Goal: Task Accomplishment & Management: Manage account settings

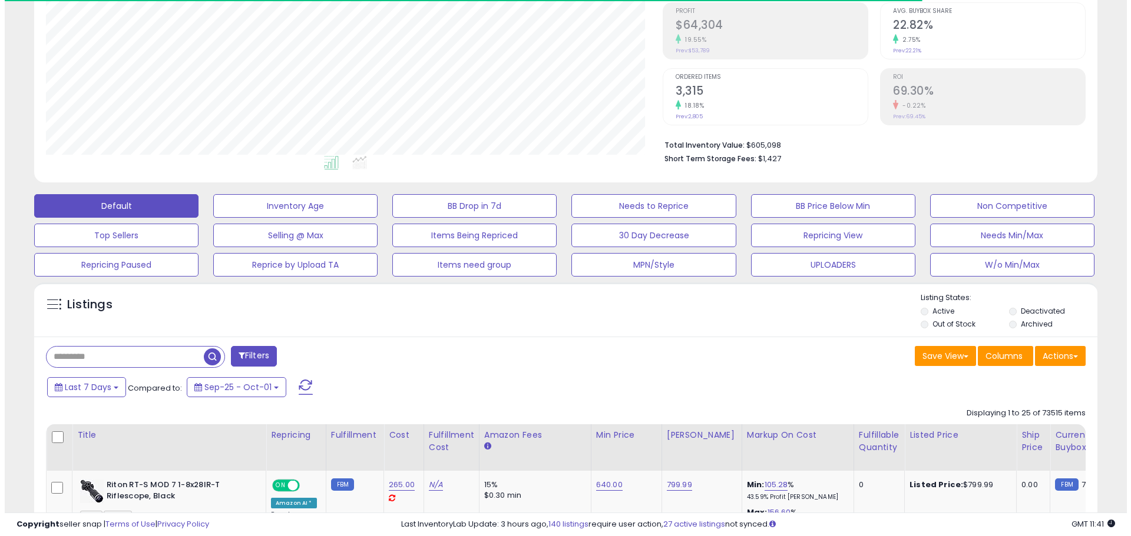
scroll to position [241, 617]
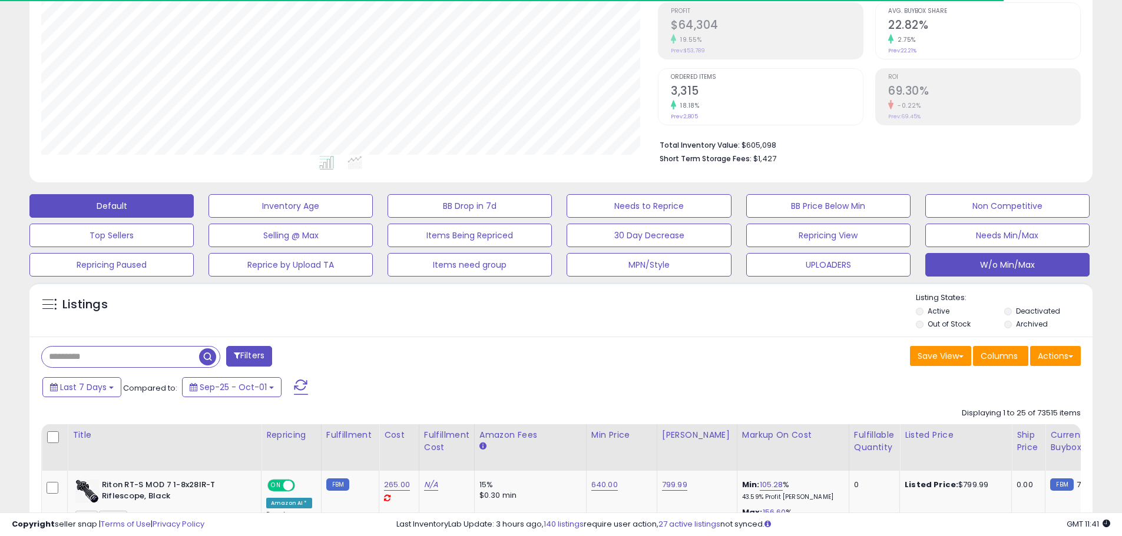
click at [1013, 274] on button "W/o Min/Max" at bounding box center [1007, 265] width 164 height 24
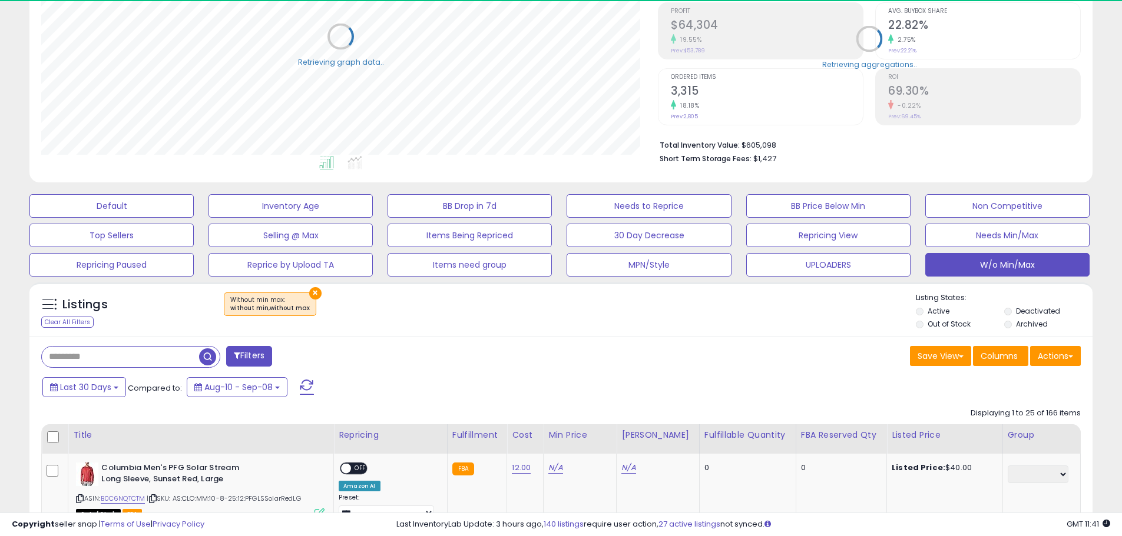
scroll to position [588644, 588269]
click at [1062, 353] on button "Actions" at bounding box center [1055, 356] width 51 height 20
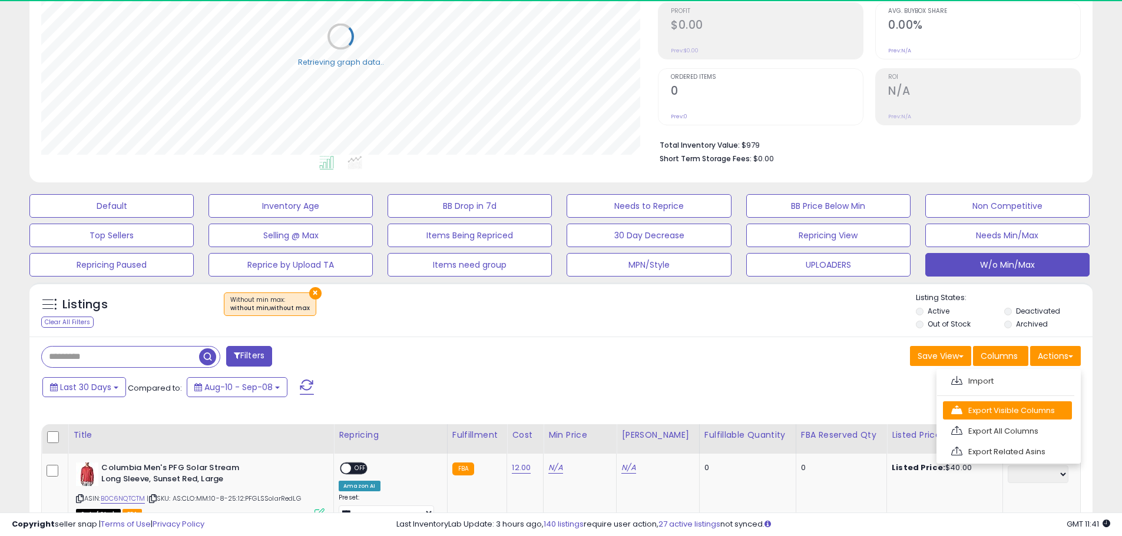
click at [1032, 405] on link "Export Visible Columns" at bounding box center [1007, 411] width 129 height 18
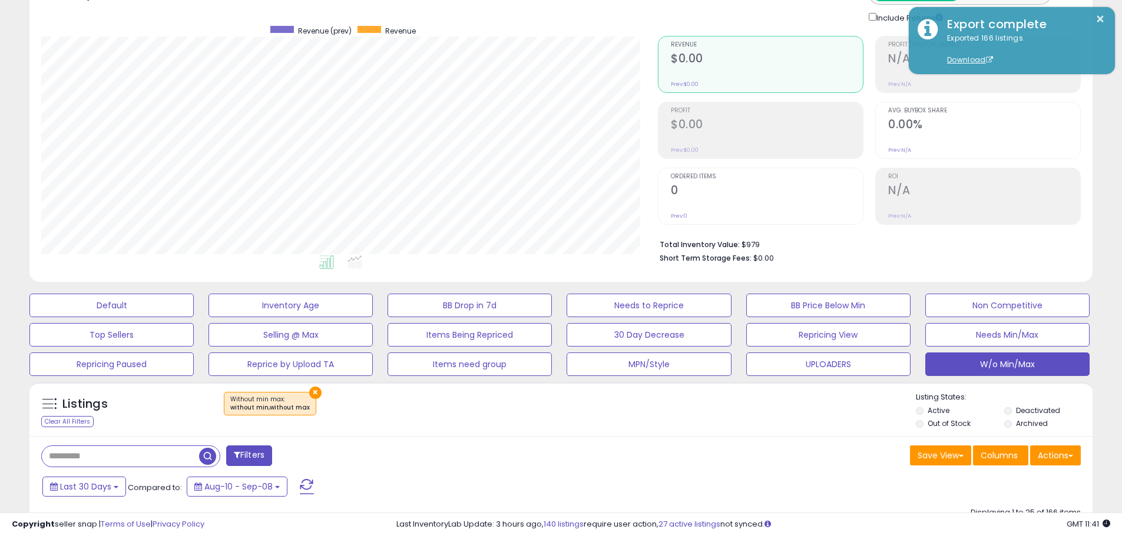
scroll to position [0, 0]
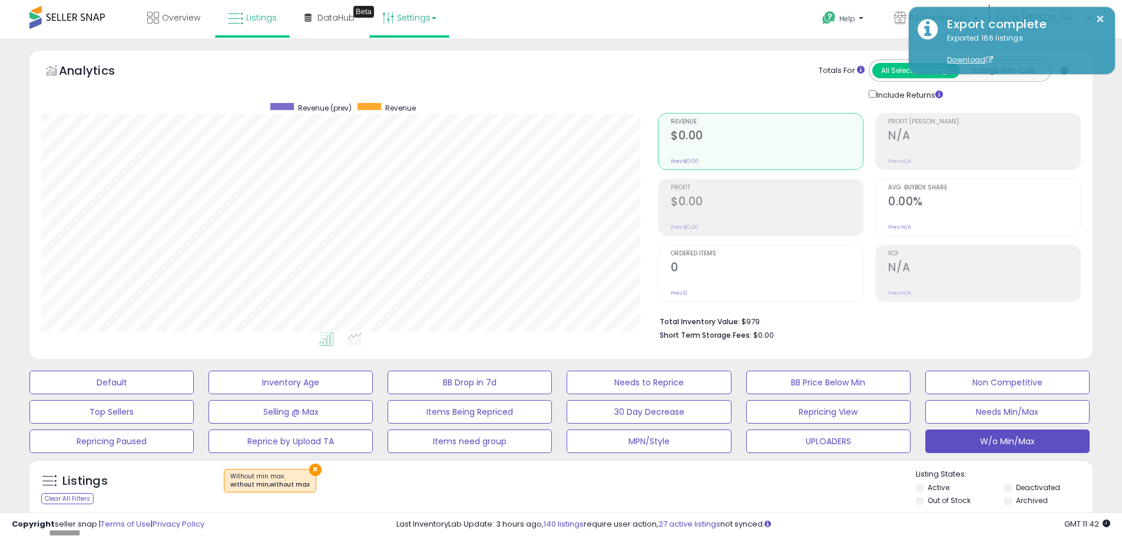
click at [404, 29] on link "Settings" at bounding box center [409, 17] width 72 height 35
click at [423, 60] on link "Store settings" at bounding box center [411, 59] width 53 height 11
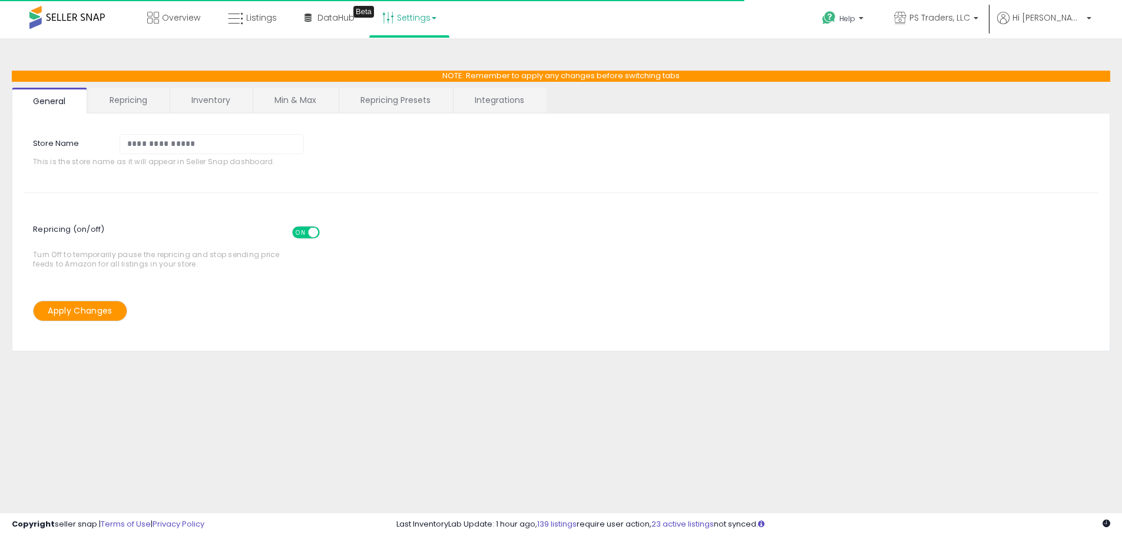
click at [409, 104] on link "Repricing Presets" at bounding box center [395, 100] width 112 height 25
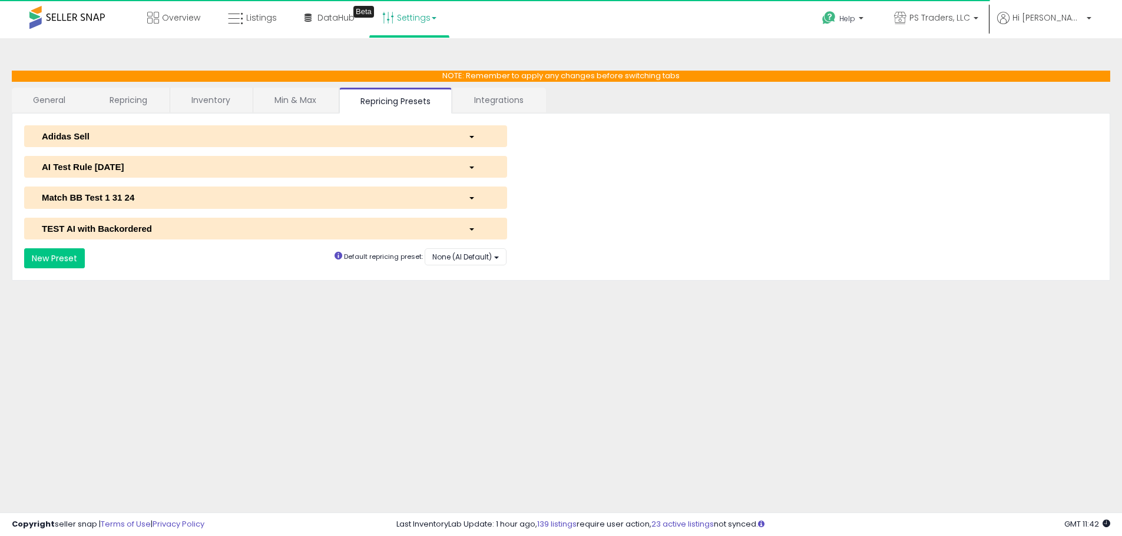
select select "*********"
select select "**********"
select select "******"
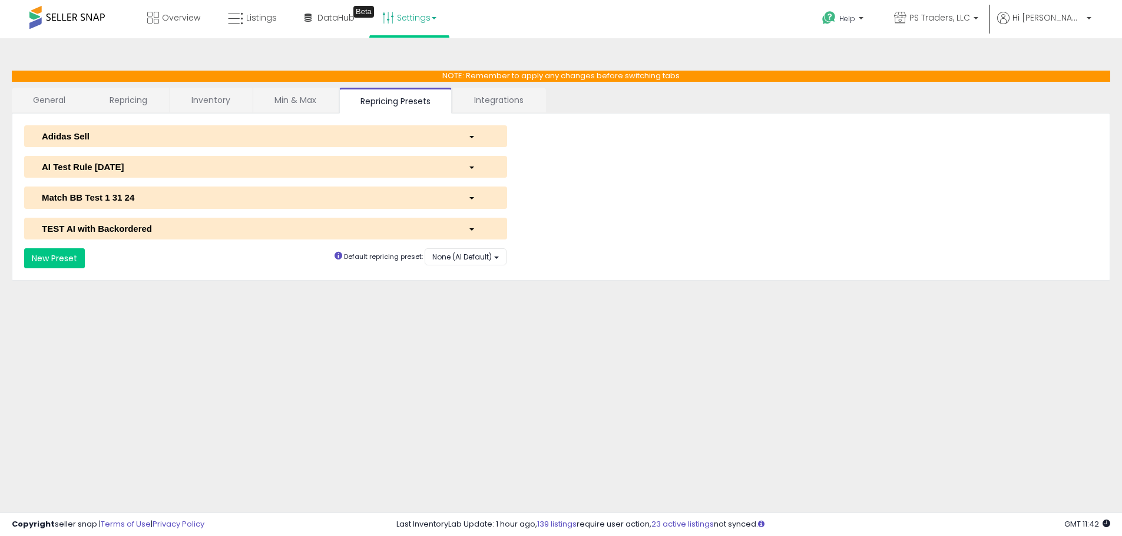
click at [125, 170] on div "AI Test Rule 2 12 2024" at bounding box center [246, 167] width 426 height 12
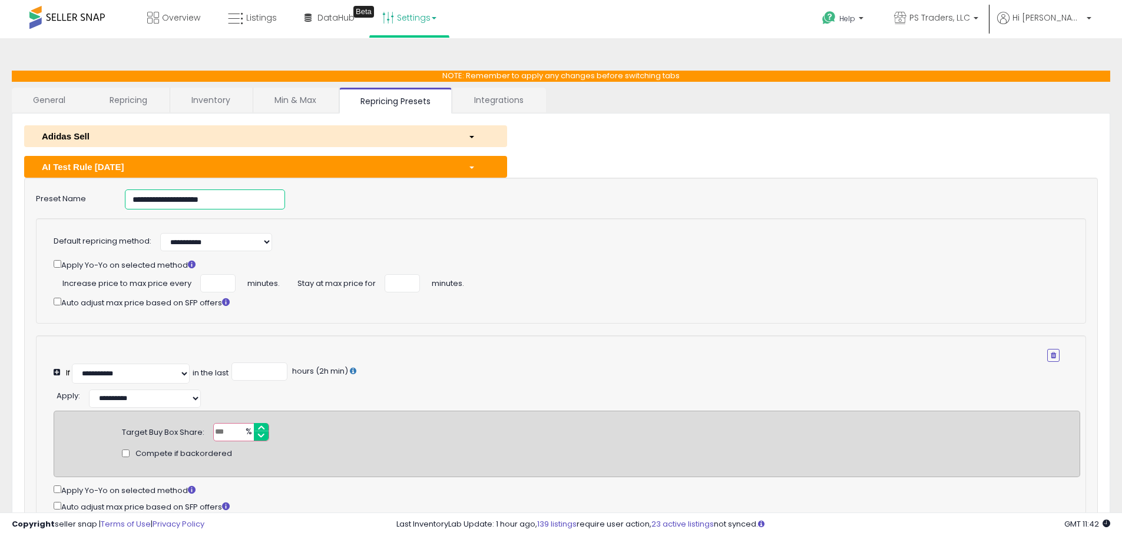
drag, startPoint x: 223, startPoint y: 203, endPoint x: -62, endPoint y: 197, distance: 285.7
click at [0, 197] on html "Unable to login Retrieving listings data.. has not yet accepted the Terms of Us…" at bounding box center [561, 268] width 1122 height 536
click at [250, 19] on span "Listings" at bounding box center [261, 18] width 31 height 12
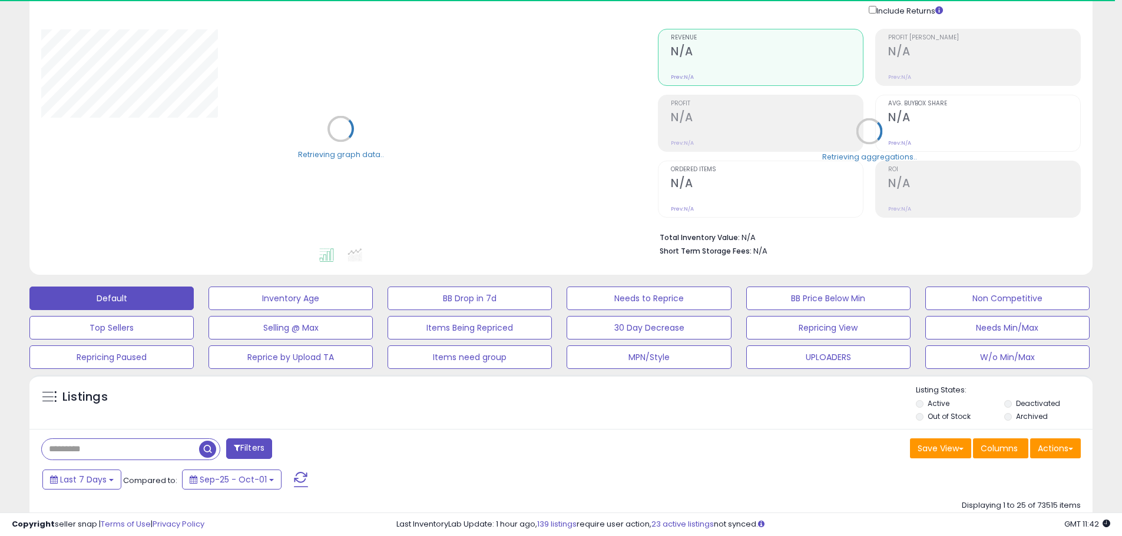
scroll to position [294, 0]
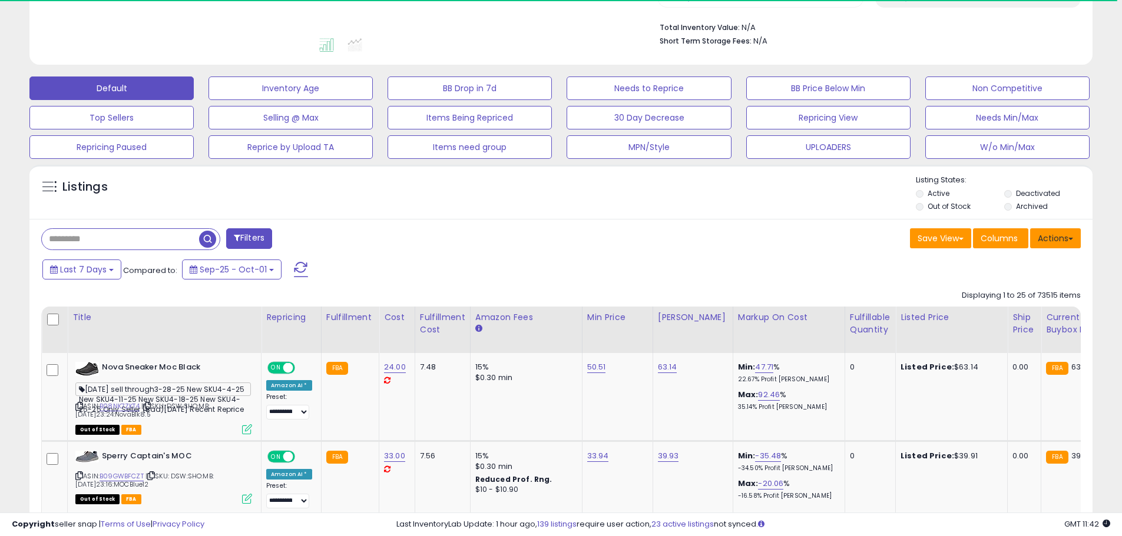
click at [1070, 238] on span at bounding box center [1070, 239] width 5 height 2
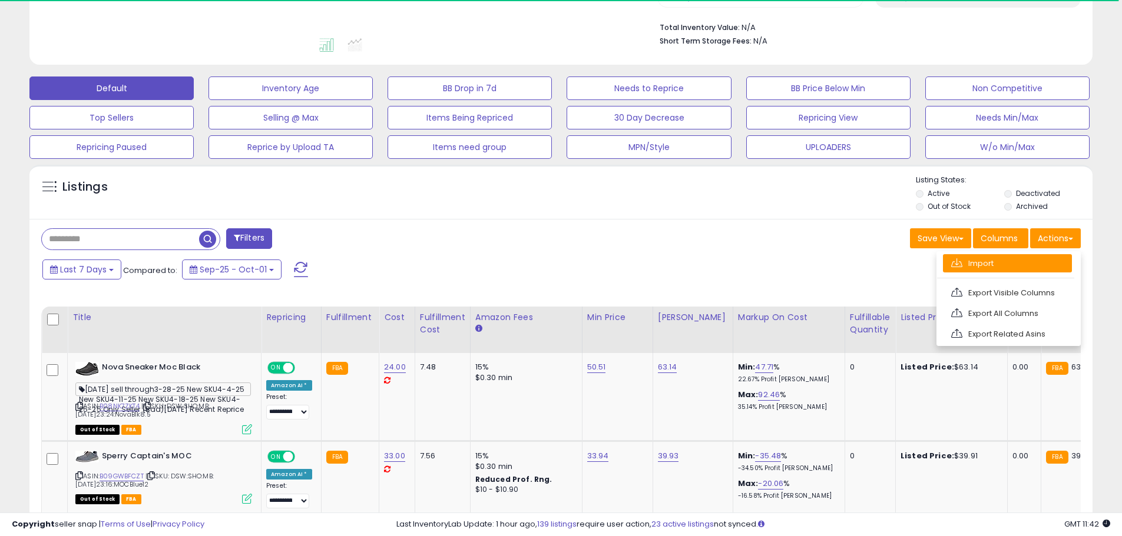
click at [1022, 267] on link "Import" at bounding box center [1007, 263] width 129 height 18
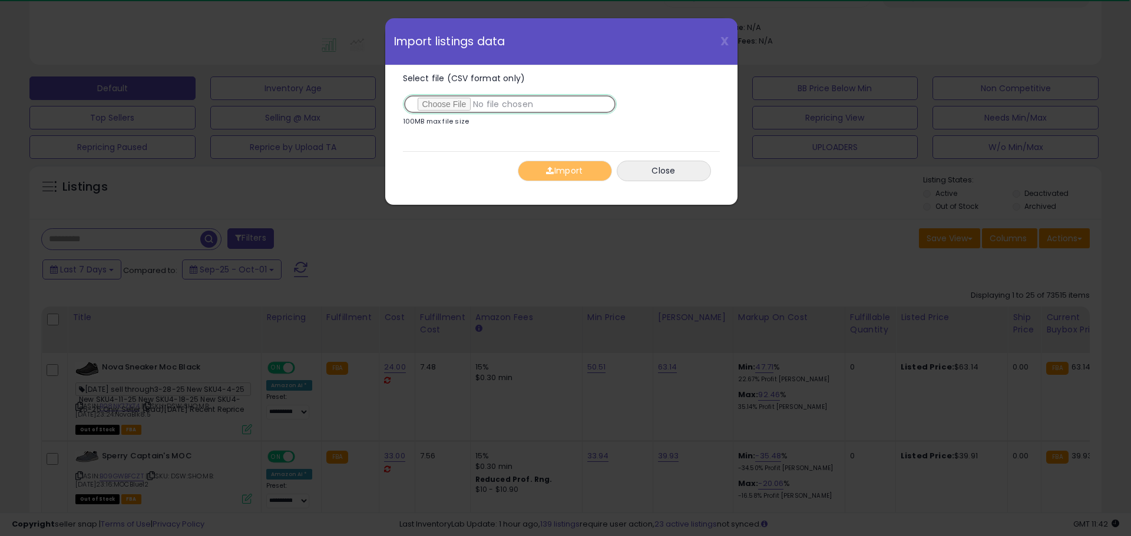
click at [433, 108] on input "Select file (CSV format only)" at bounding box center [510, 104] width 214 height 20
type input "**********"
click at [569, 175] on button "Import" at bounding box center [565, 171] width 94 height 21
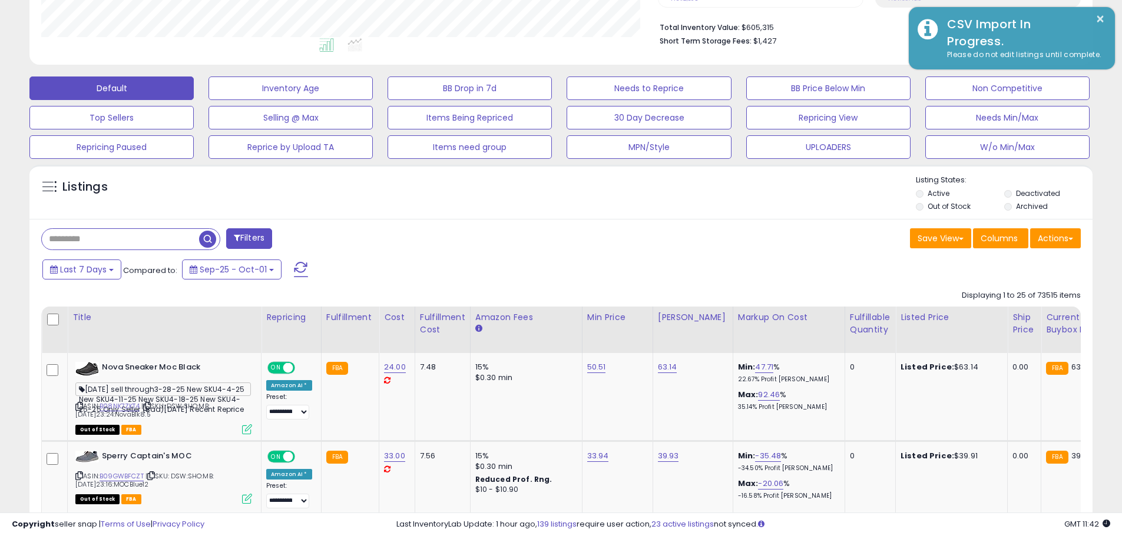
scroll to position [241, 617]
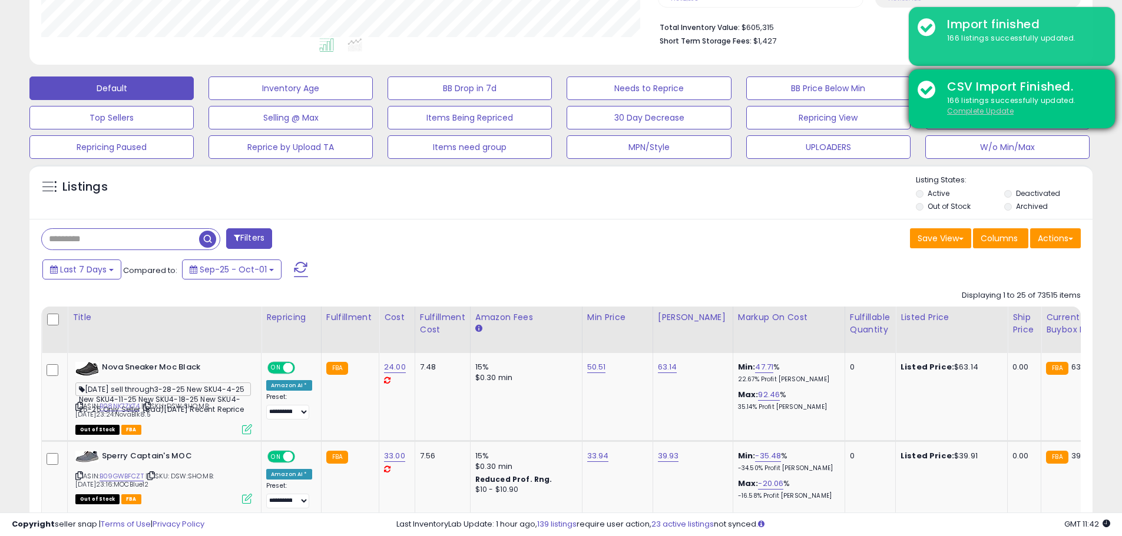
click at [980, 110] on u "Complete Update" at bounding box center [980, 111] width 67 height 10
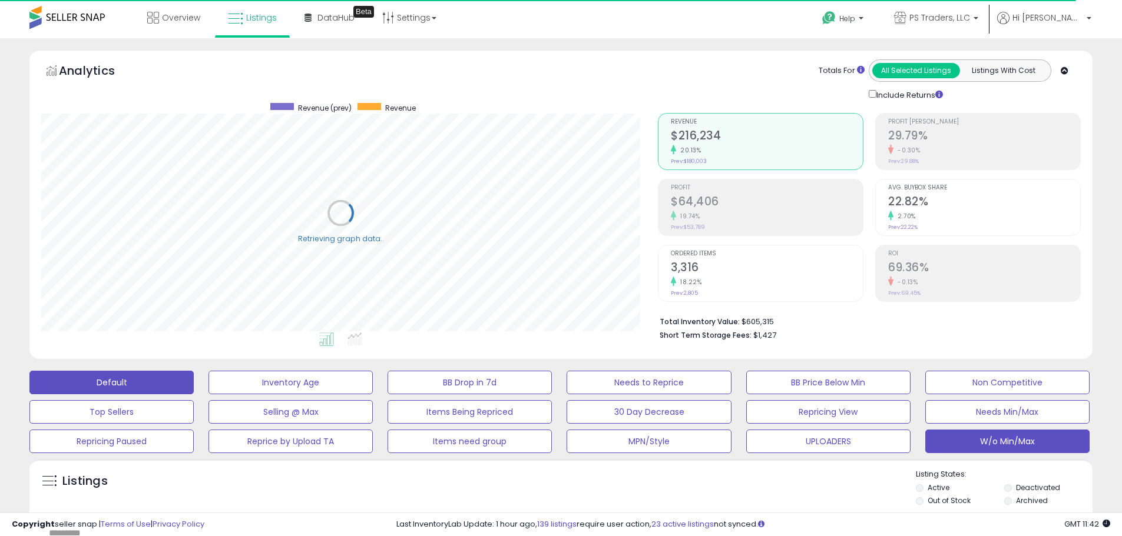
click at [1034, 433] on button "W/o Min/Max" at bounding box center [1007, 442] width 164 height 24
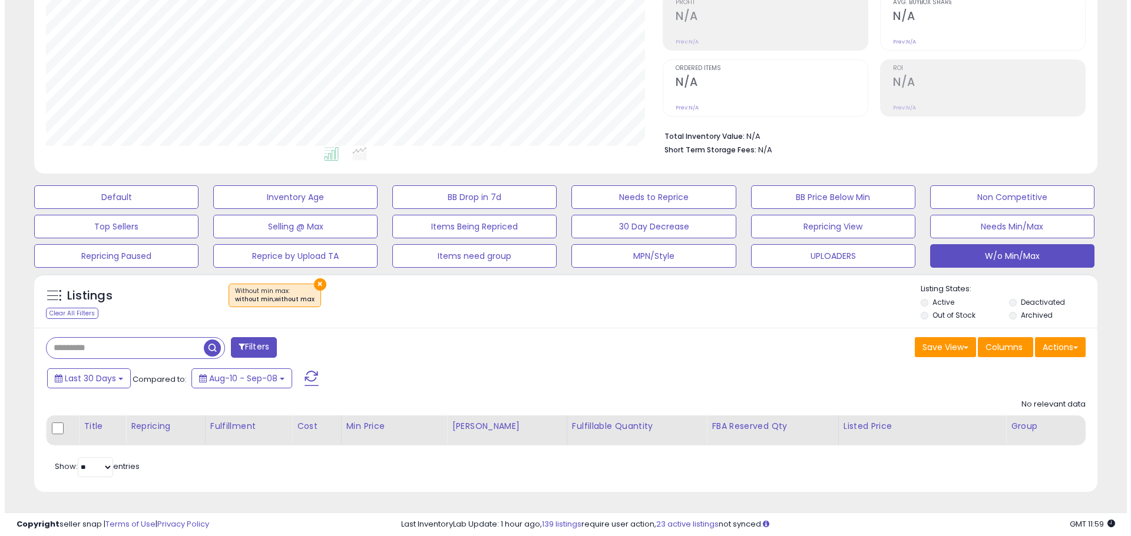
scroll to position [241, 617]
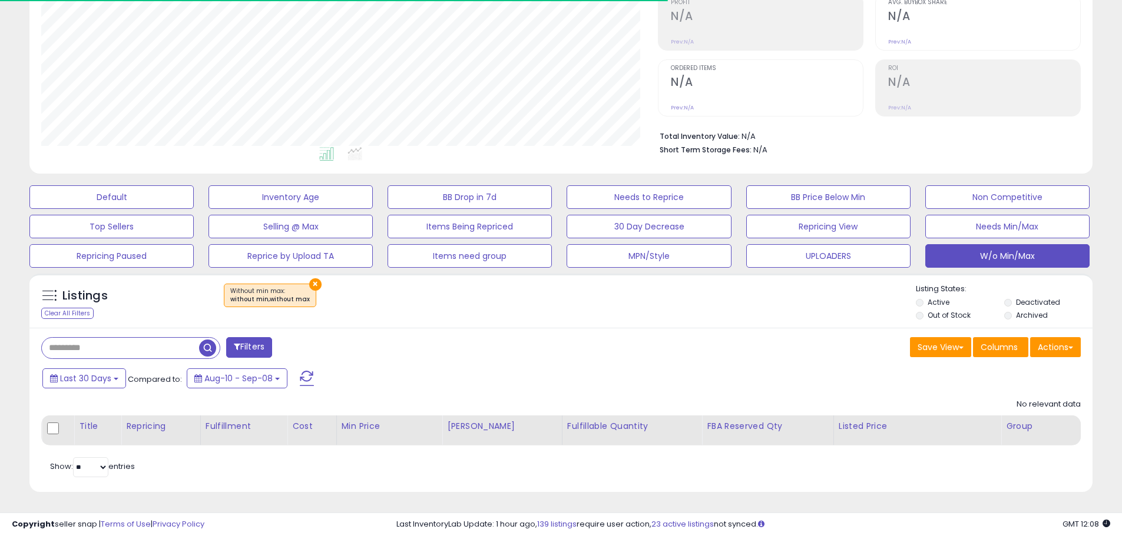
click at [314, 380] on button at bounding box center [306, 379] width 29 height 24
click at [579, 351] on div "Save View Save As New View Update Current View Columns Actions Import Export Vi…" at bounding box center [825, 348] width 529 height 23
click at [655, 356] on div "Save View Save As New View Update Current View Columns Actions Import Export Vi…" at bounding box center [825, 348] width 529 height 23
click at [617, 333] on div "Filters Save View Save As New View Update Current View Columns" at bounding box center [560, 410] width 1063 height 164
click at [446, 349] on div "Filters" at bounding box center [296, 349] width 529 height 24
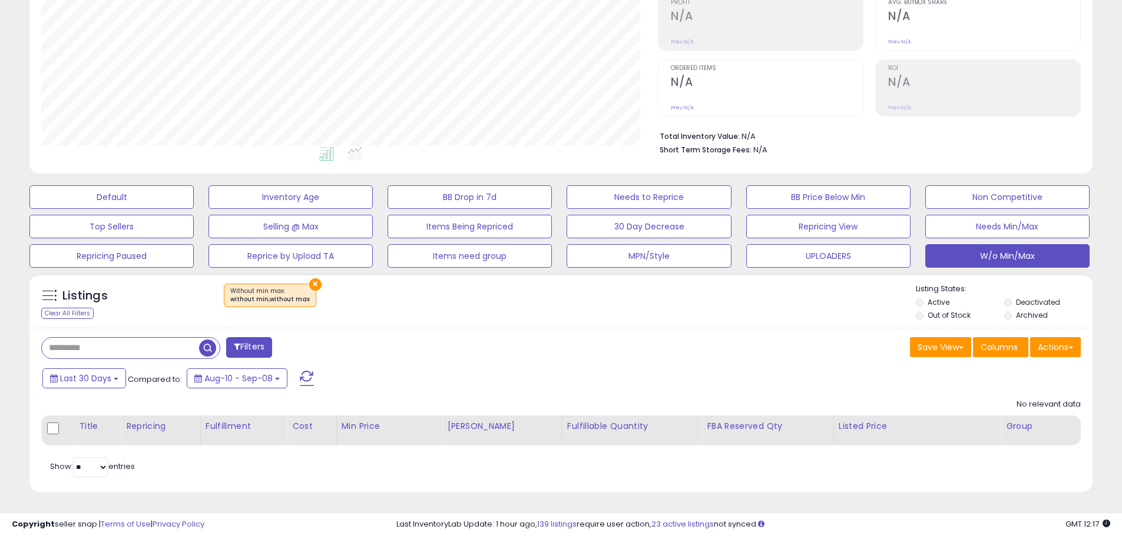
click at [309, 371] on span at bounding box center [307, 378] width 14 height 15
click at [312, 286] on button "×" at bounding box center [315, 285] width 12 height 12
click at [630, 313] on div "× Without min max : without min,without max" at bounding box center [562, 300] width 707 height 33
click at [551, 386] on div "Last 30 Days Compared to: Aug-10 - Sep-08" at bounding box center [429, 380] width 780 height 26
click at [503, 338] on div "Filters" at bounding box center [296, 349] width 529 height 24
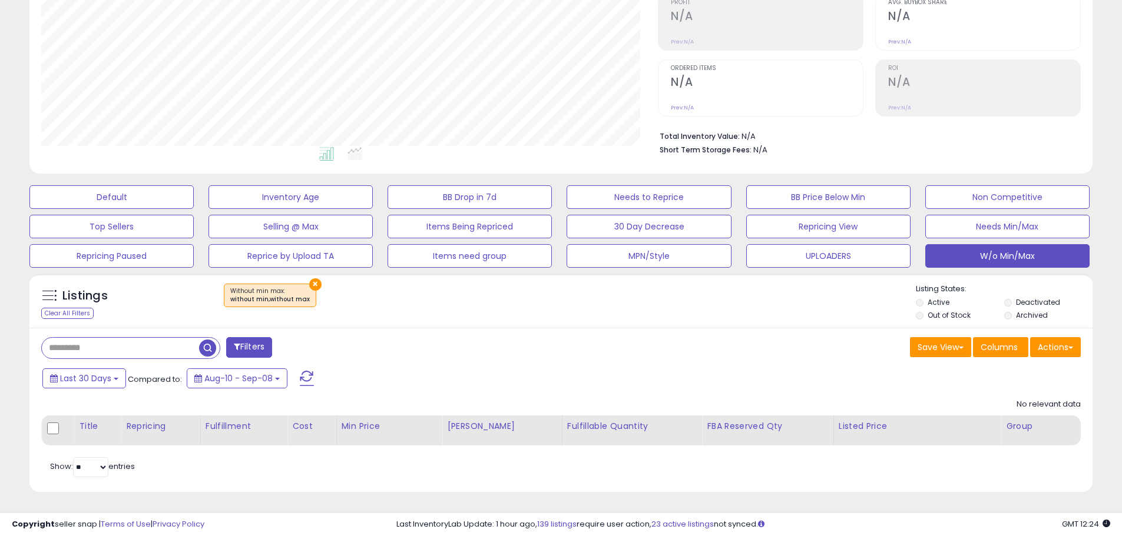
click at [635, 346] on div "Save View Save As New View Columns Actions [GEOGRAPHIC_DATA]" at bounding box center [825, 348] width 529 height 23
click at [196, 312] on div "Listings Clear All Filters" at bounding box center [120, 303] width 177 height 39
drag, startPoint x: 688, startPoint y: 357, endPoint x: 661, endPoint y: 322, distance: 43.7
click at [687, 357] on div "Save View Save As New View Columns Actions [GEOGRAPHIC_DATA]" at bounding box center [825, 348] width 529 height 23
click at [819, 380] on div "Last 30 Days Compared to: Aug-10 - Sep-08" at bounding box center [559, 380] width 1057 height 26
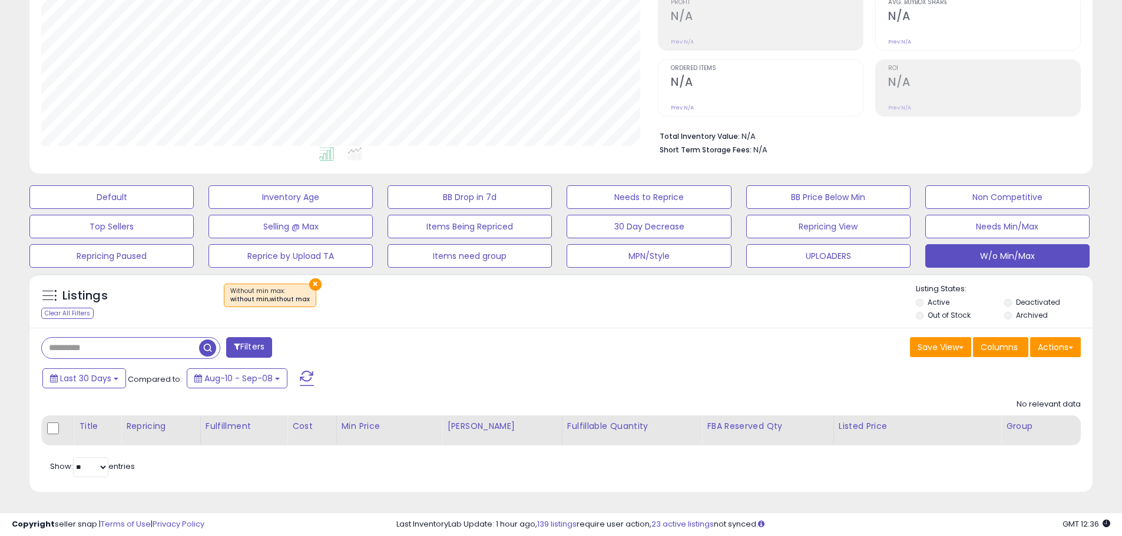
drag, startPoint x: 498, startPoint y: 304, endPoint x: 492, endPoint y: 305, distance: 6.0
click at [497, 304] on div "× Without min max : without min,without max" at bounding box center [562, 300] width 707 height 33
click at [373, 344] on div "Filters" at bounding box center [296, 349] width 529 height 24
click at [309, 287] on button "×" at bounding box center [315, 285] width 12 height 12
click at [314, 286] on button "×" at bounding box center [315, 285] width 12 height 12
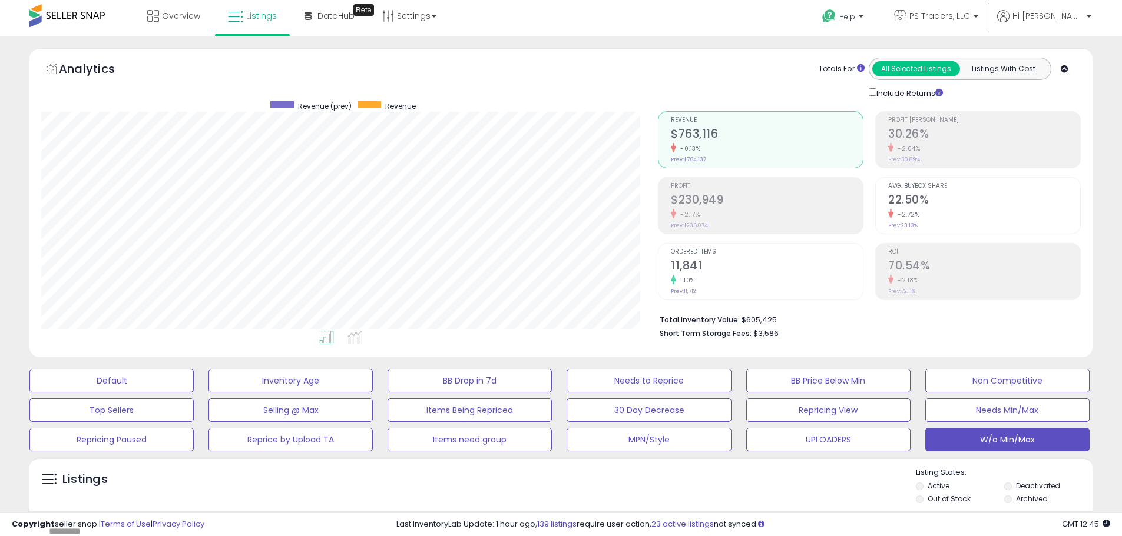
scroll to position [0, 0]
